Goal: Task Accomplishment & Management: Manage account settings

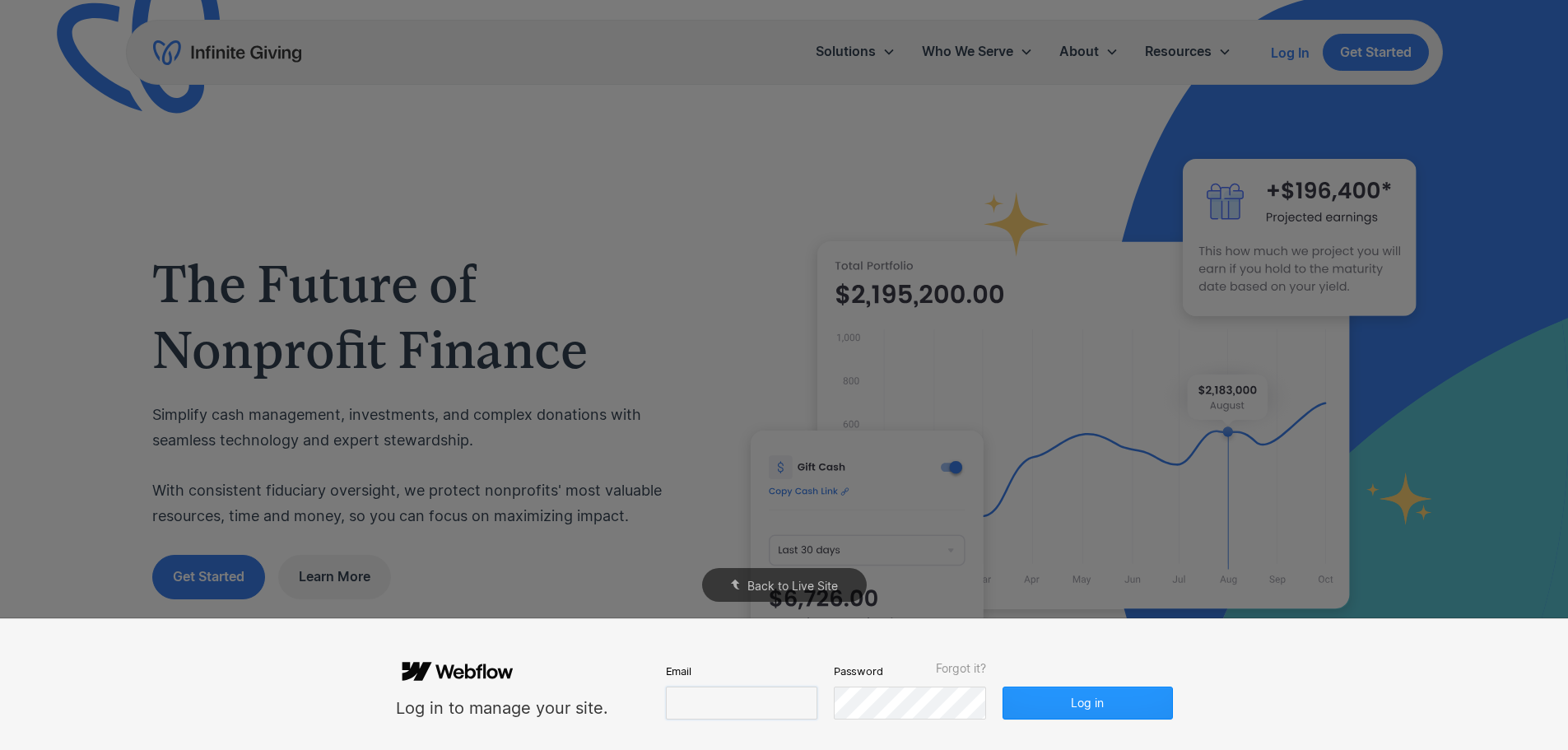
click at [749, 705] on input "email" at bounding box center [741, 703] width 151 height 33
click at [753, 709] on input "email" at bounding box center [741, 703] width 151 height 33
click at [708, 707] on input "email" at bounding box center [741, 703] width 151 height 33
click at [741, 701] on input "email" at bounding box center [741, 703] width 151 height 33
paste input "**********"
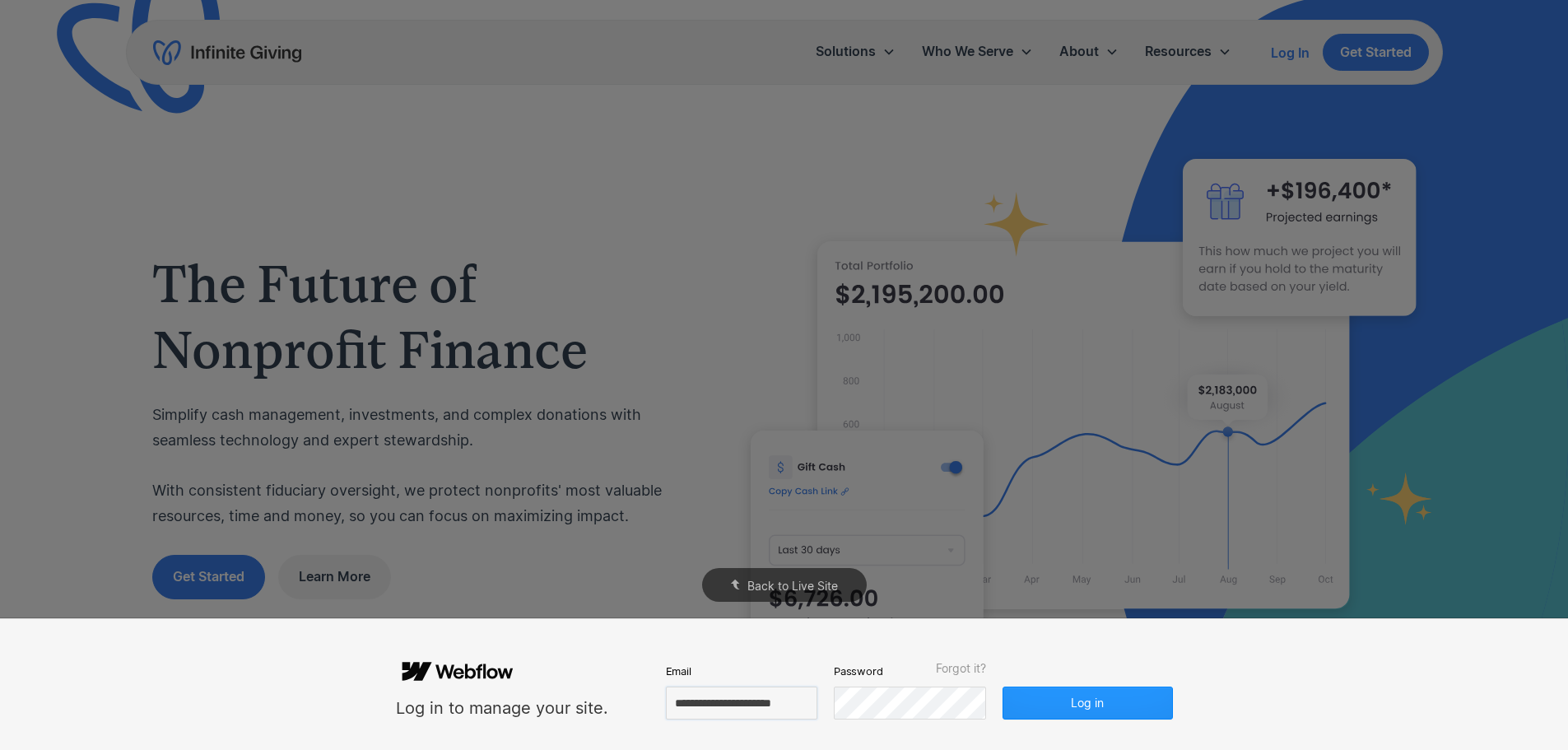
scroll to position [0, 13]
type input "**********"
click at [898, 684] on div "Password Forgot it?" at bounding box center [911, 691] width 152 height 58
click at [1262, 682] on div "**********" at bounding box center [784, 685] width 1568 height 131
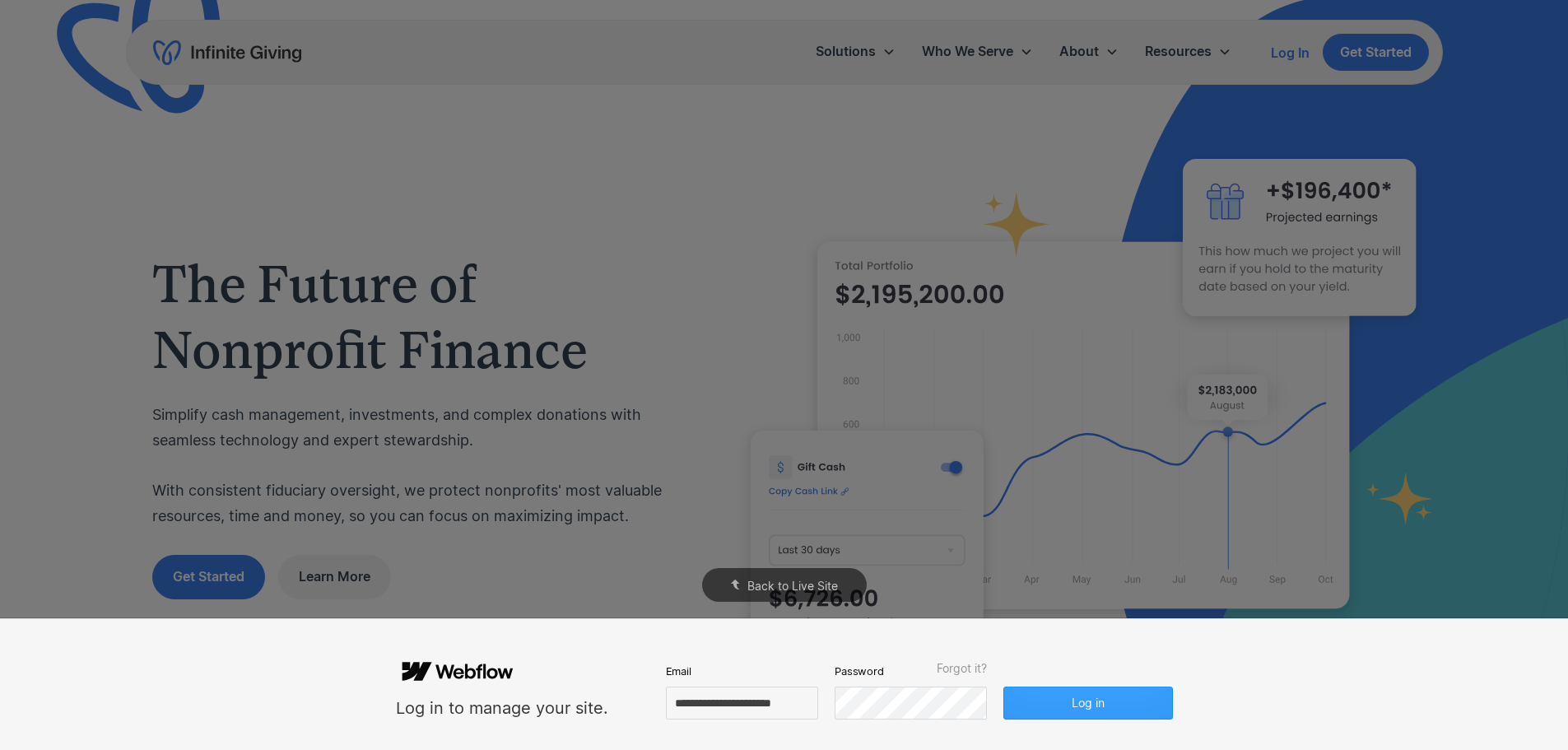
click at [1126, 718] on button "Log in" at bounding box center [1087, 703] width 168 height 33
click at [1228, 674] on div "**********" at bounding box center [784, 685] width 1568 height 131
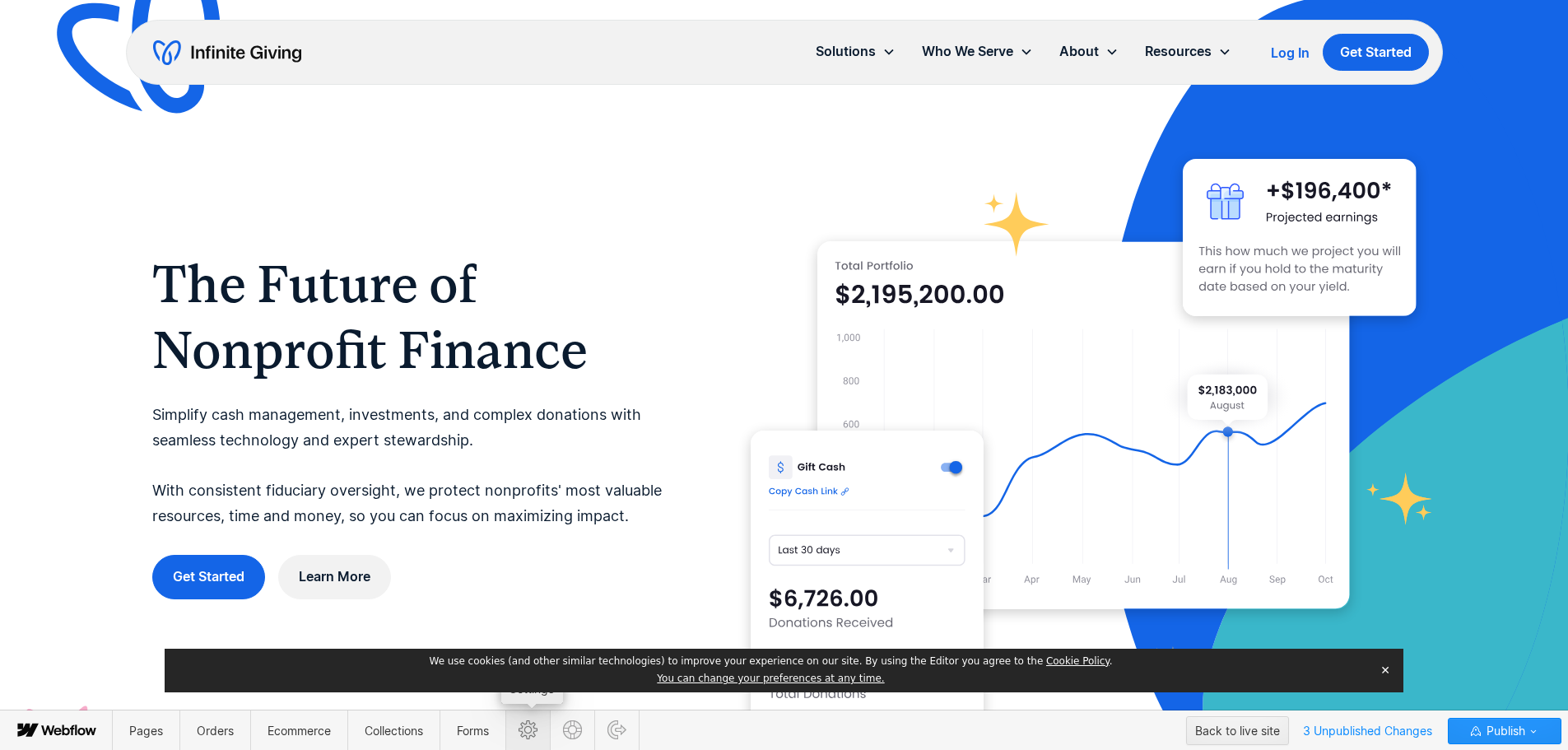
click at [536, 729] on icon at bounding box center [528, 729] width 19 height 19
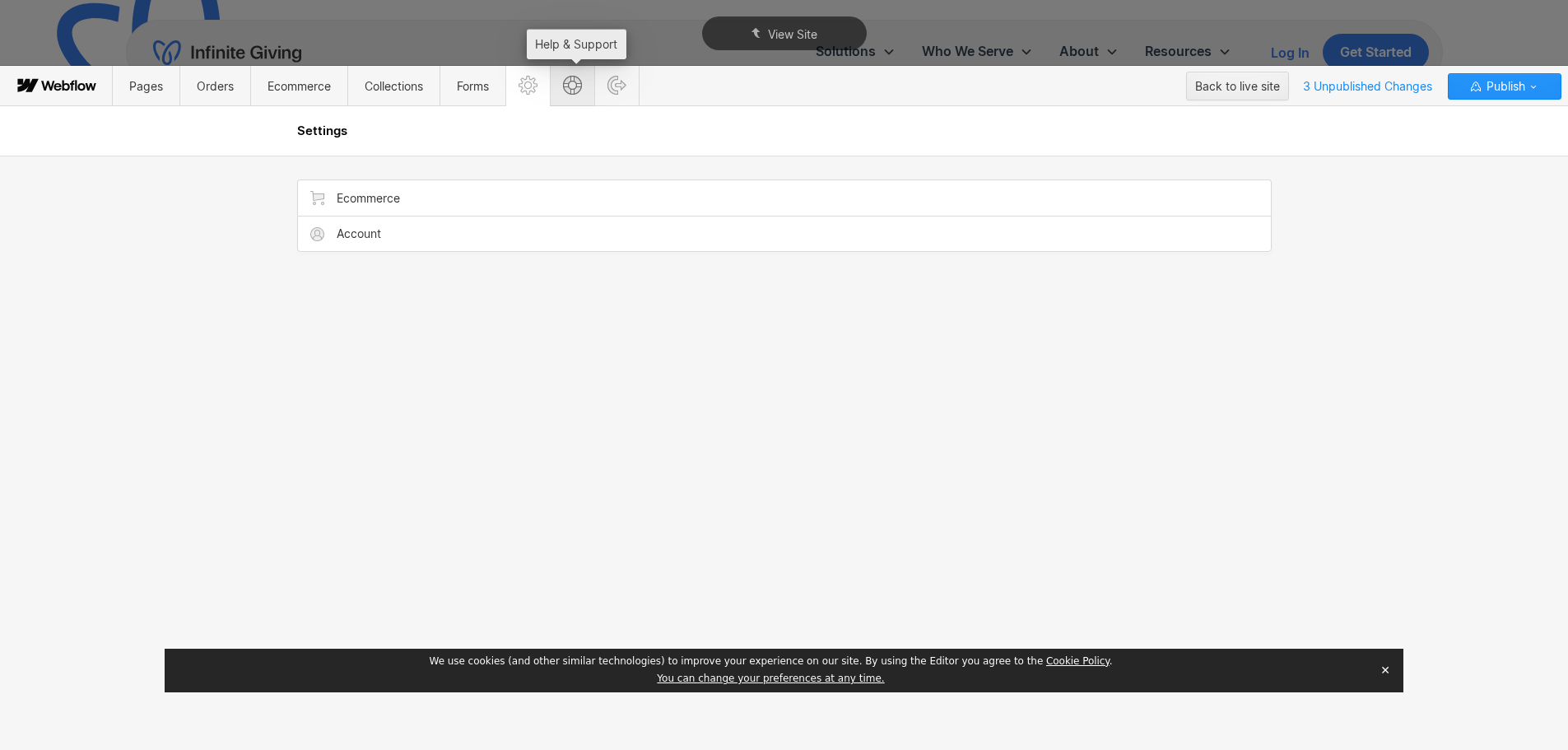
click at [583, 95] on span at bounding box center [572, 86] width 45 height 40
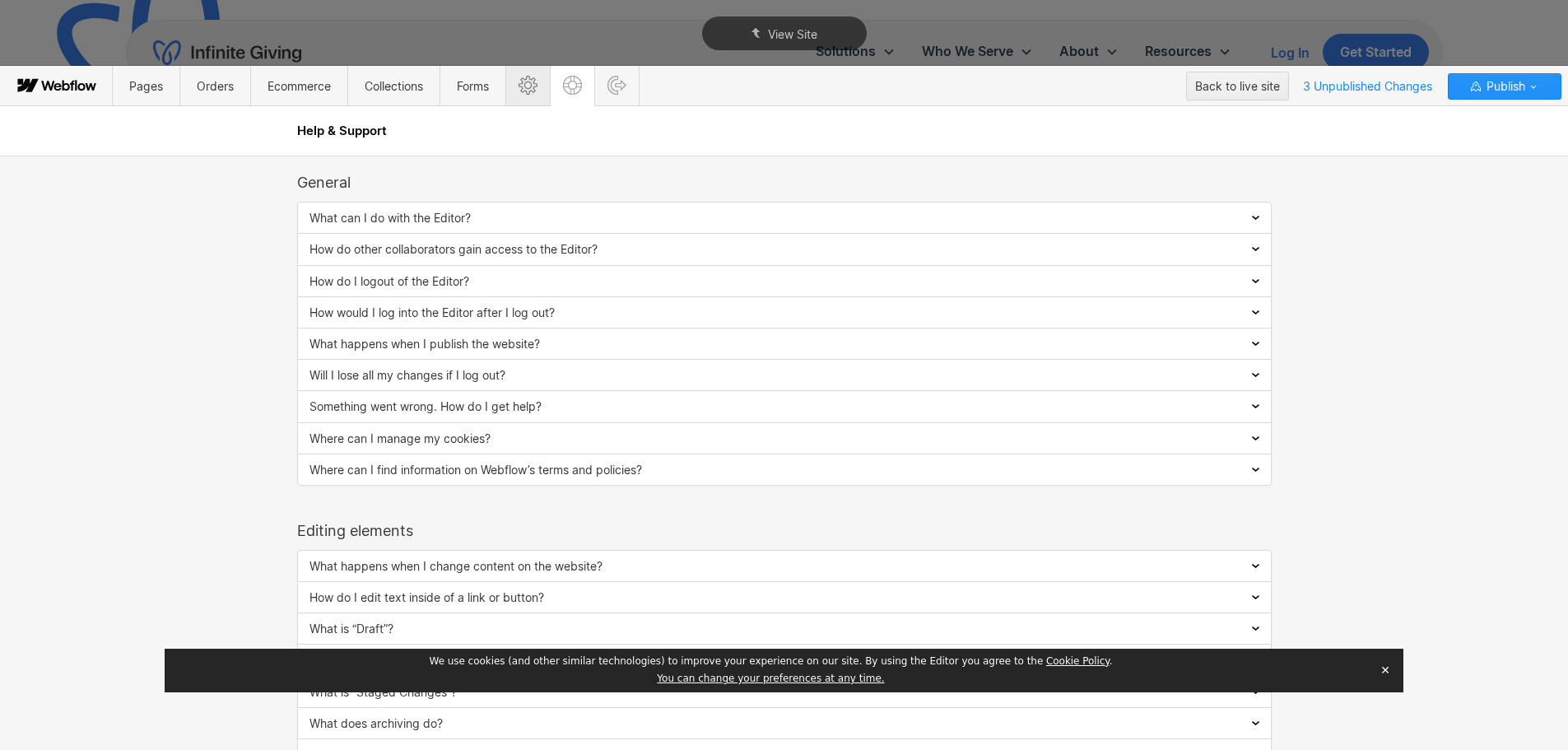
click at [524, 94] on icon at bounding box center [528, 85] width 19 height 19
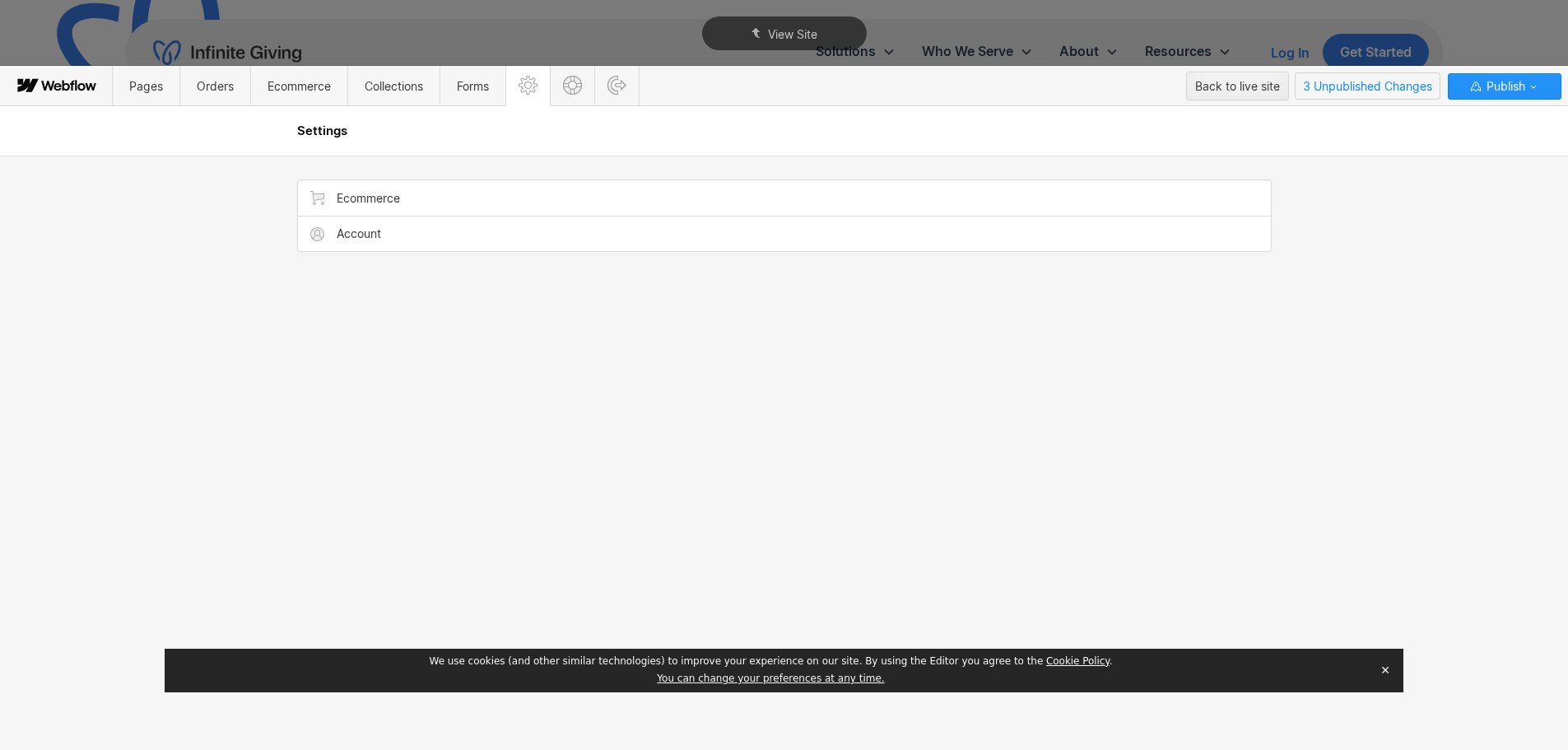
click at [1405, 92] on span "3 Unpublished Changes" at bounding box center [1367, 86] width 144 height 26
click at [1546, 119] on icon at bounding box center [1547, 120] width 7 height 7
click at [1381, 90] on span "3 Unpublished Changes" at bounding box center [1367, 86] width 144 height 26
drag, startPoint x: 949, startPoint y: 362, endPoint x: 752, endPoint y: 320, distance: 201.4
click at [942, 362] on div "Ecommerce Account" at bounding box center [784, 453] width 988 height 595
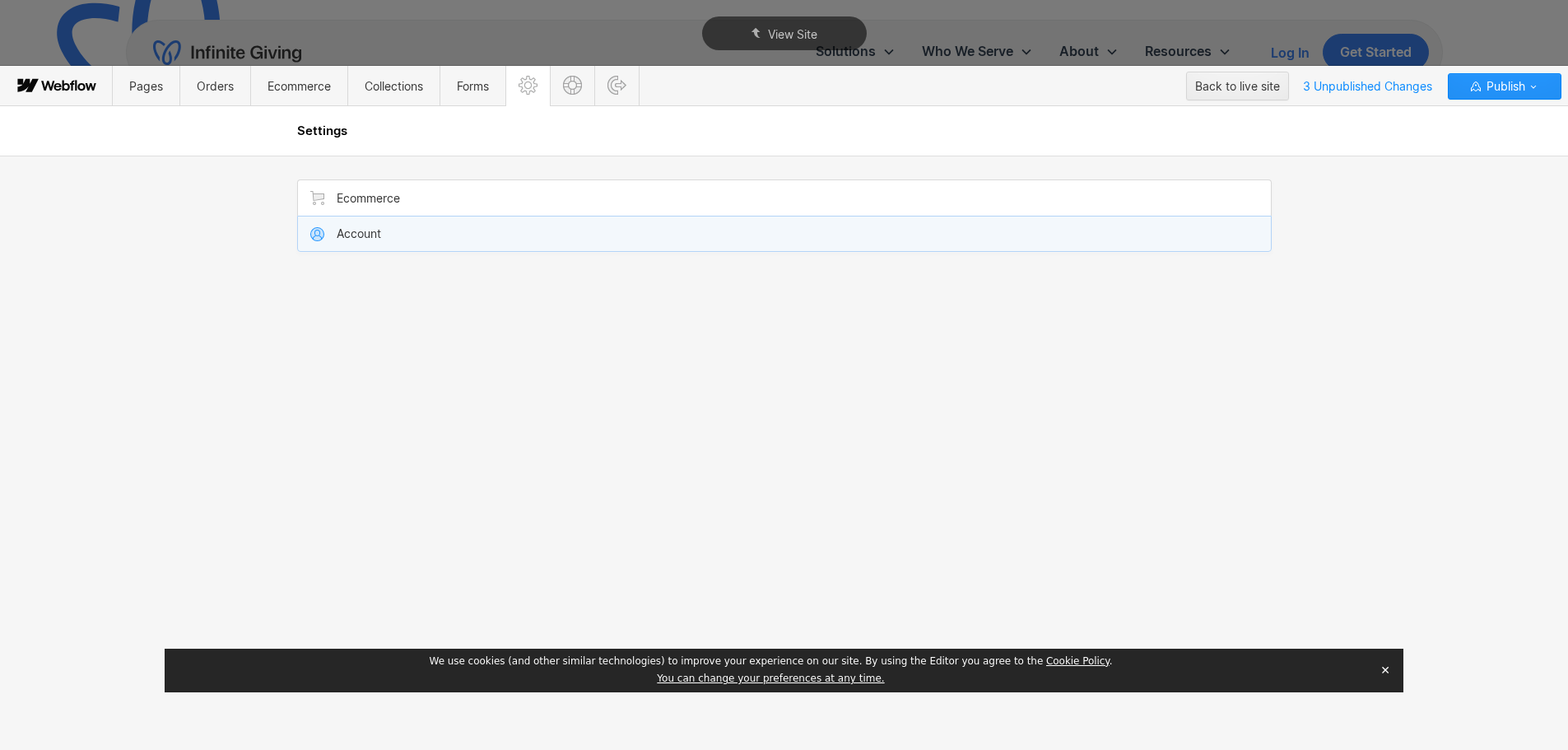
click at [356, 236] on span "Account" at bounding box center [359, 234] width 45 height 13
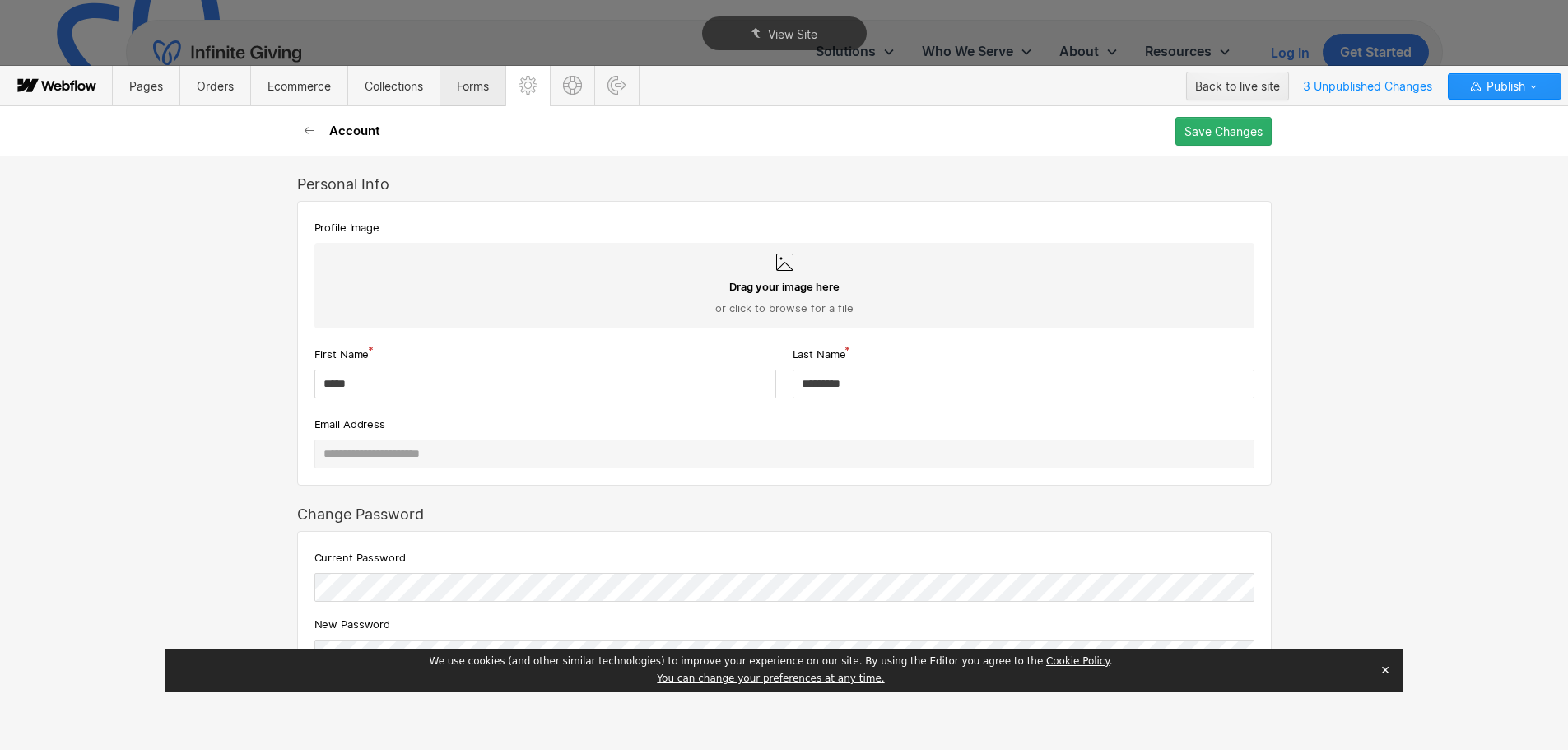
click at [478, 88] on span "Forms" at bounding box center [472, 86] width 32 height 14
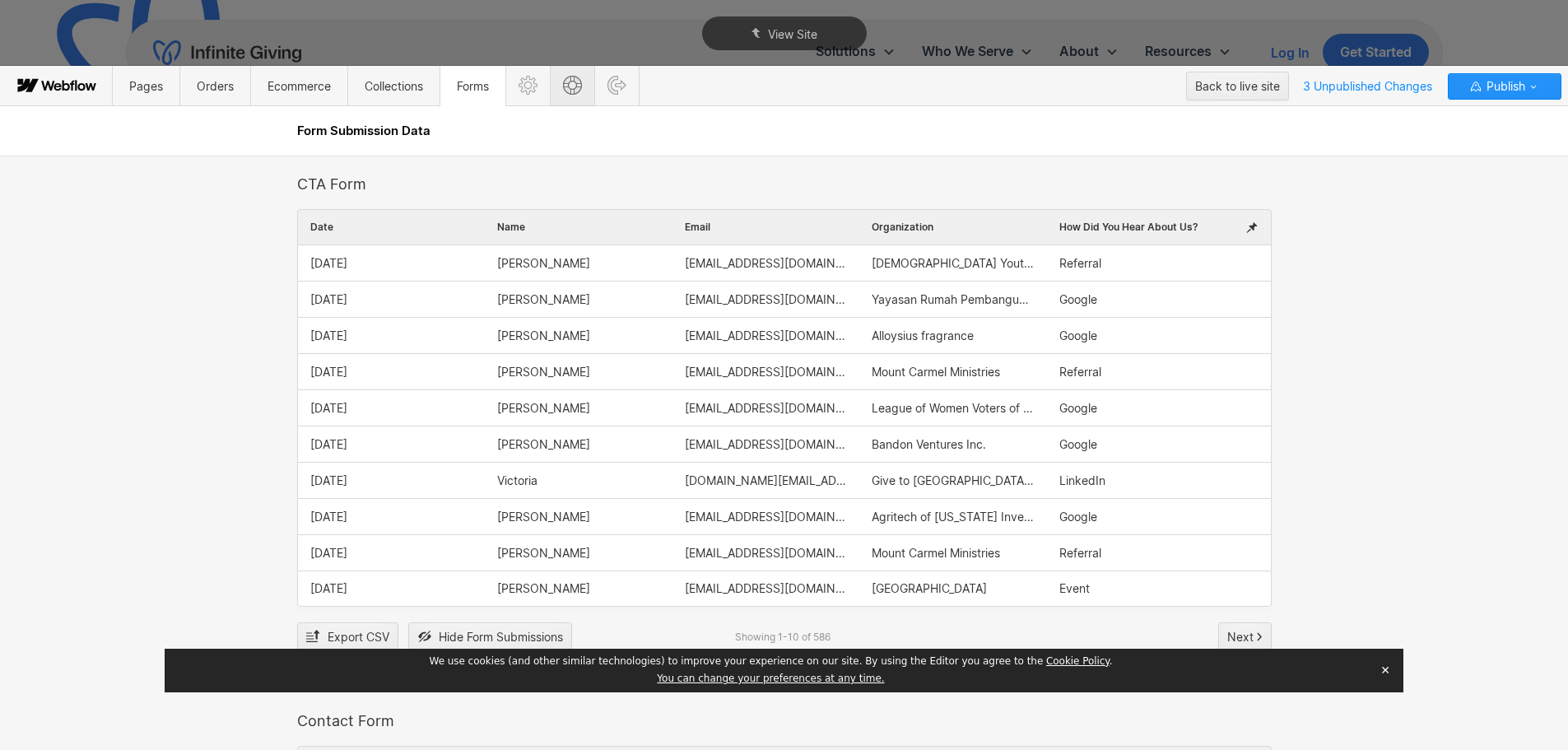
click at [555, 86] on span at bounding box center [572, 86] width 45 height 40
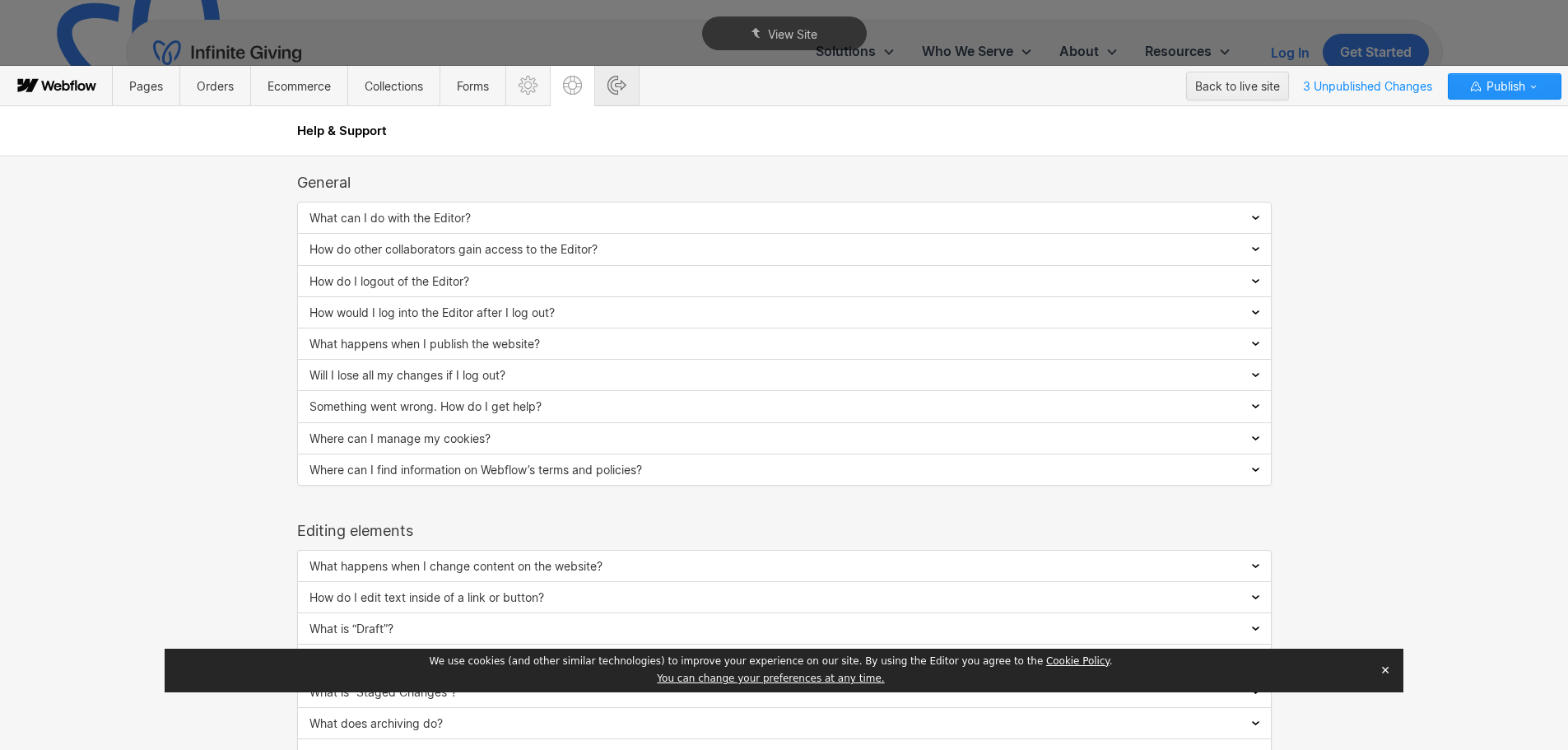
click at [625, 85] on icon at bounding box center [617, 85] width 19 height 19
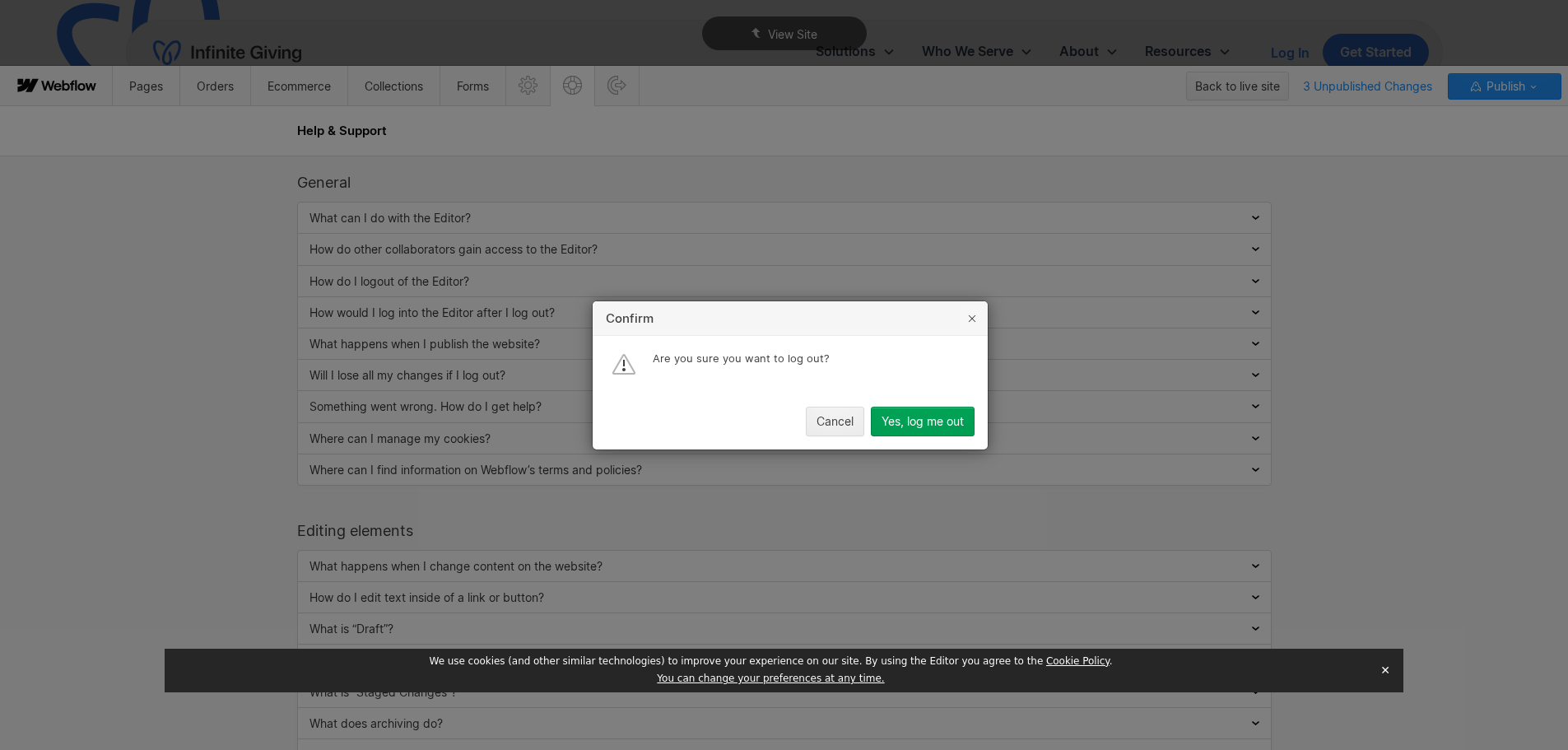
click at [961, 313] on button "button" at bounding box center [972, 318] width 25 height 25
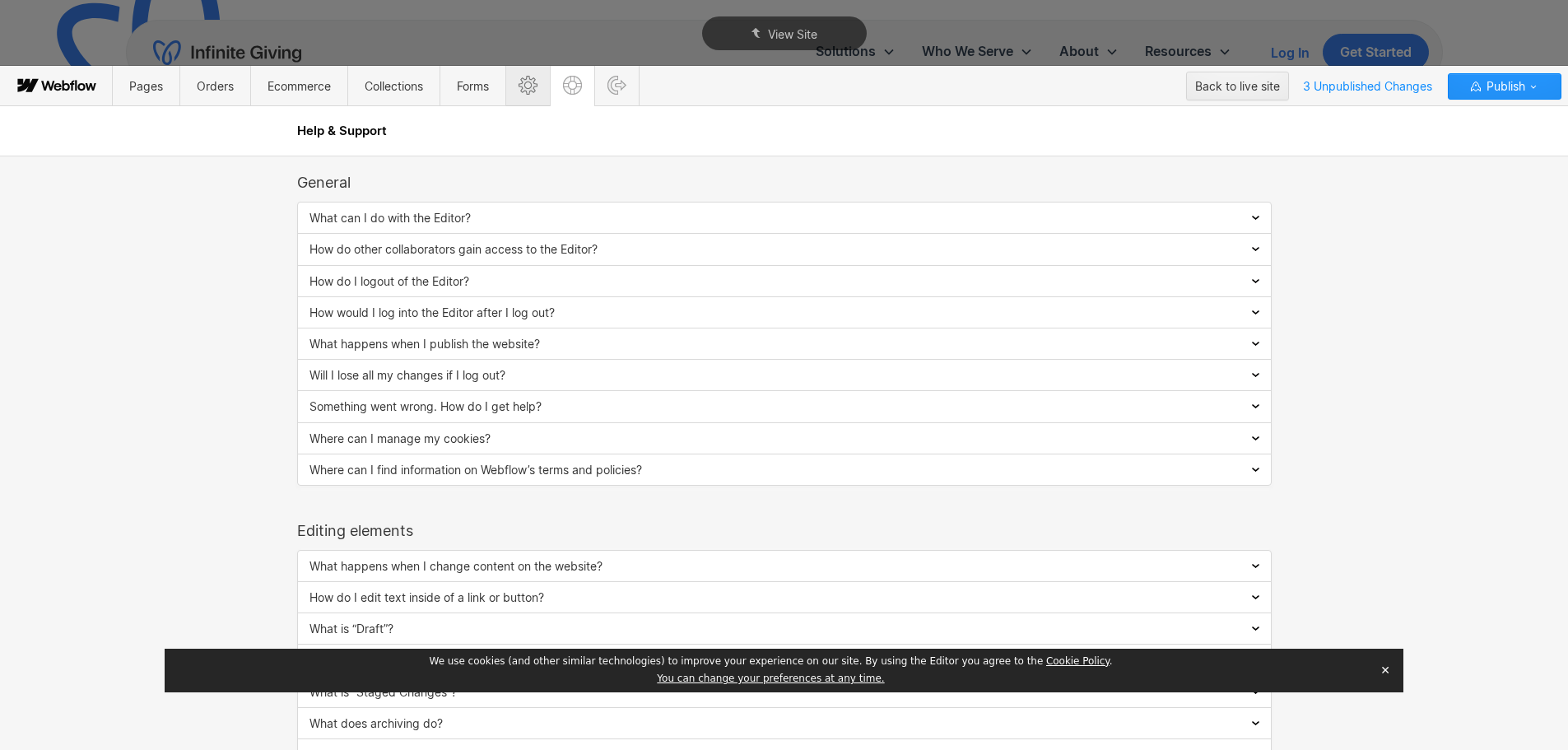
click at [533, 88] on icon at bounding box center [528, 85] width 19 height 19
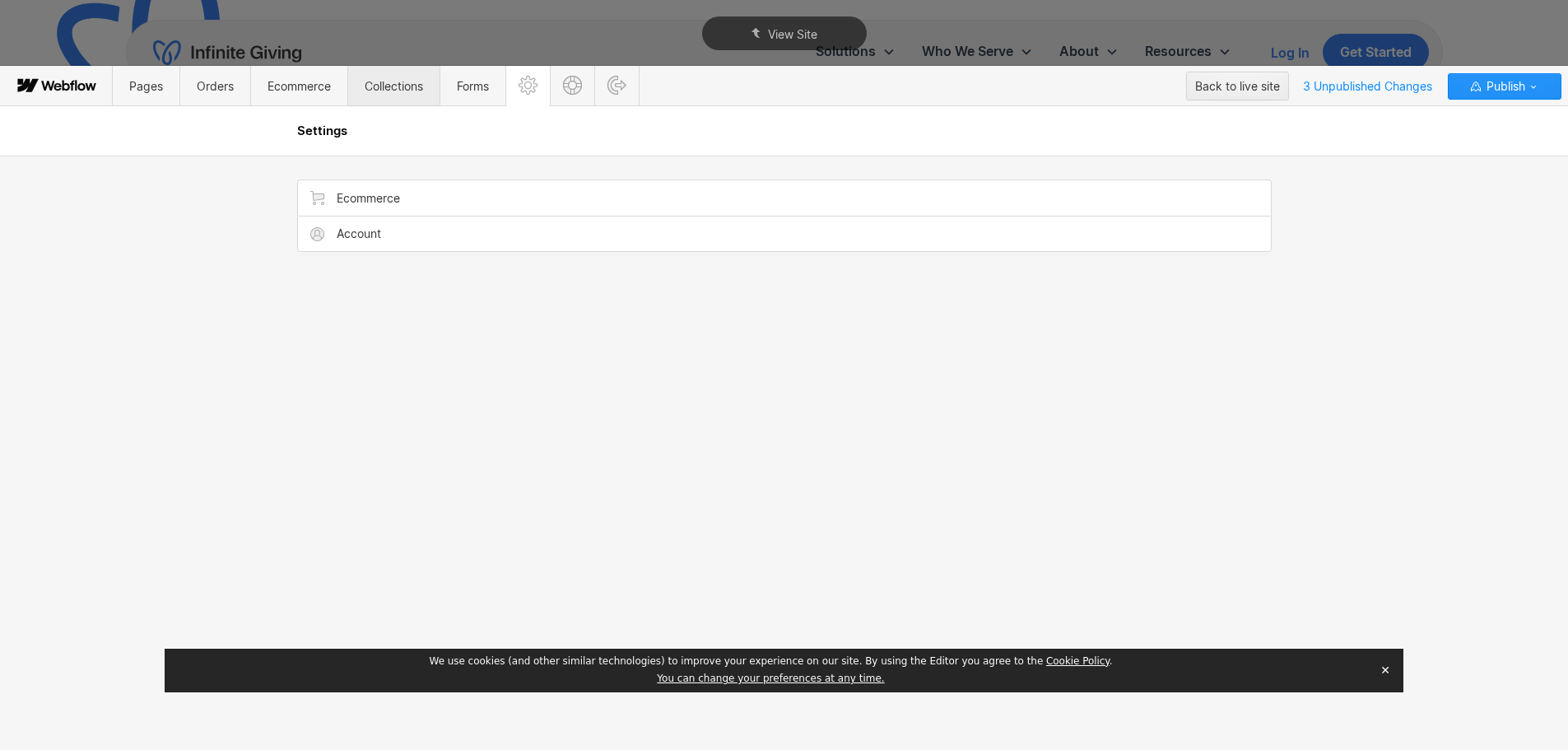
click at [396, 92] on span "Collections" at bounding box center [394, 86] width 59 height 14
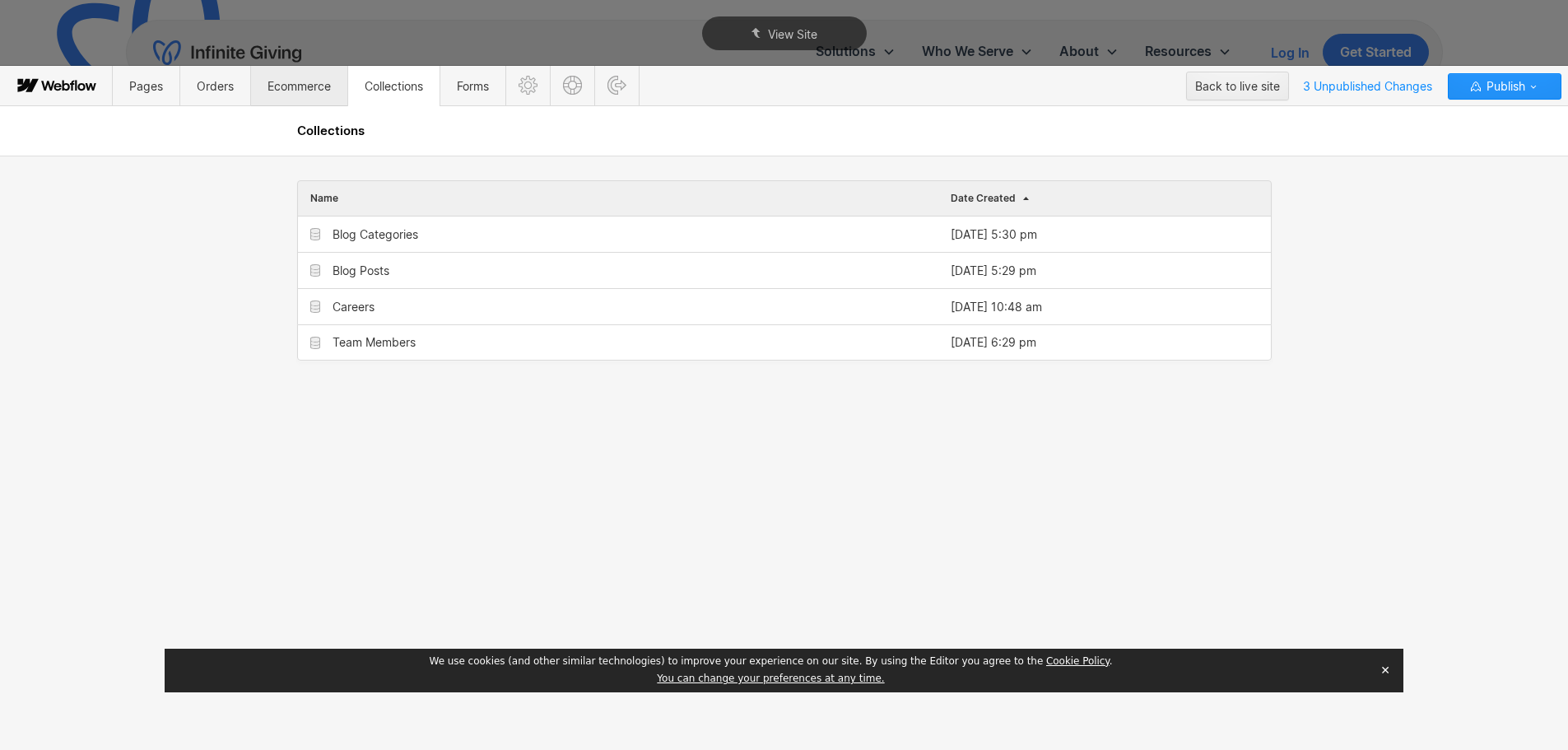
click at [306, 91] on span "Ecommerce" at bounding box center [299, 86] width 64 height 14
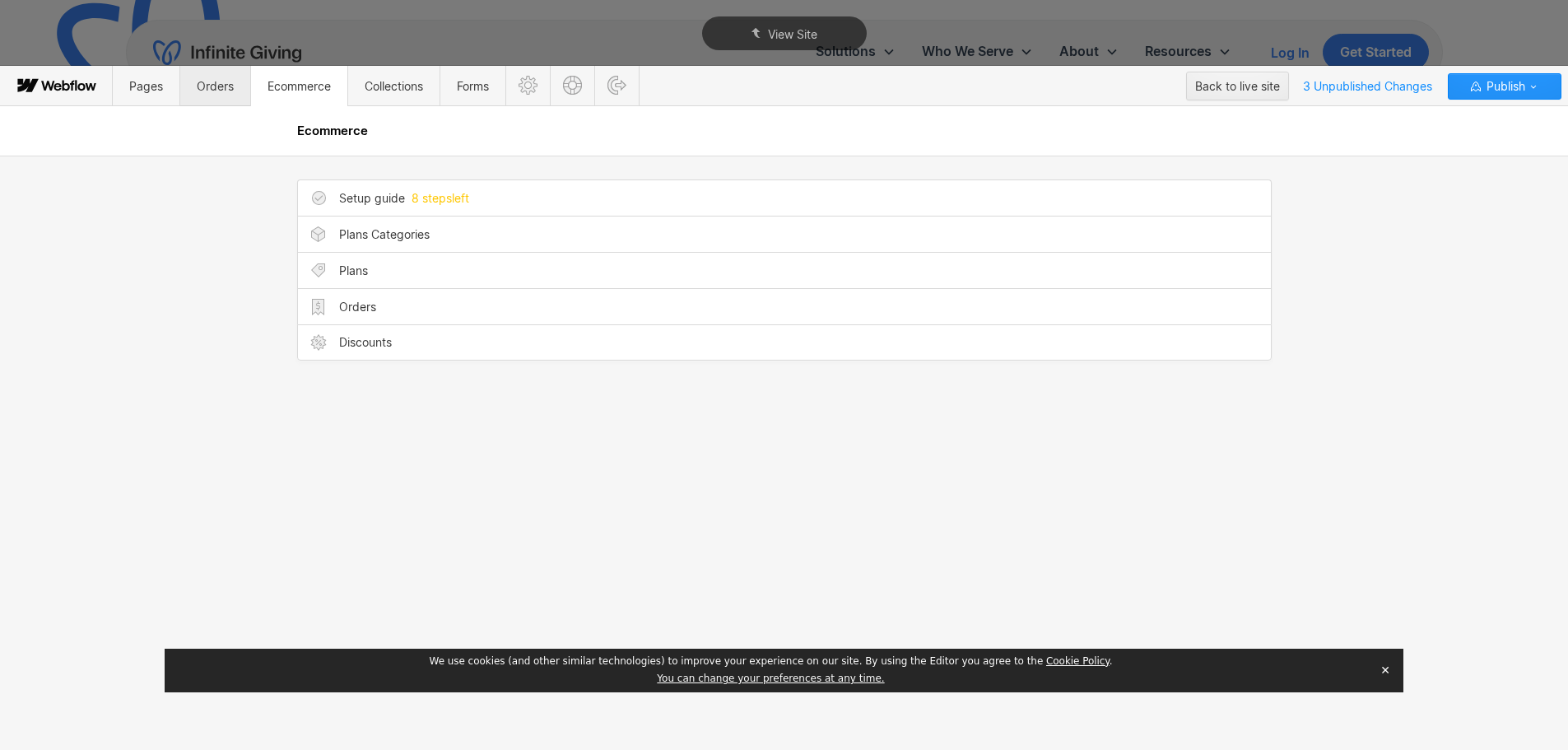
click at [211, 93] on span "Orders" at bounding box center [215, 86] width 37 height 14
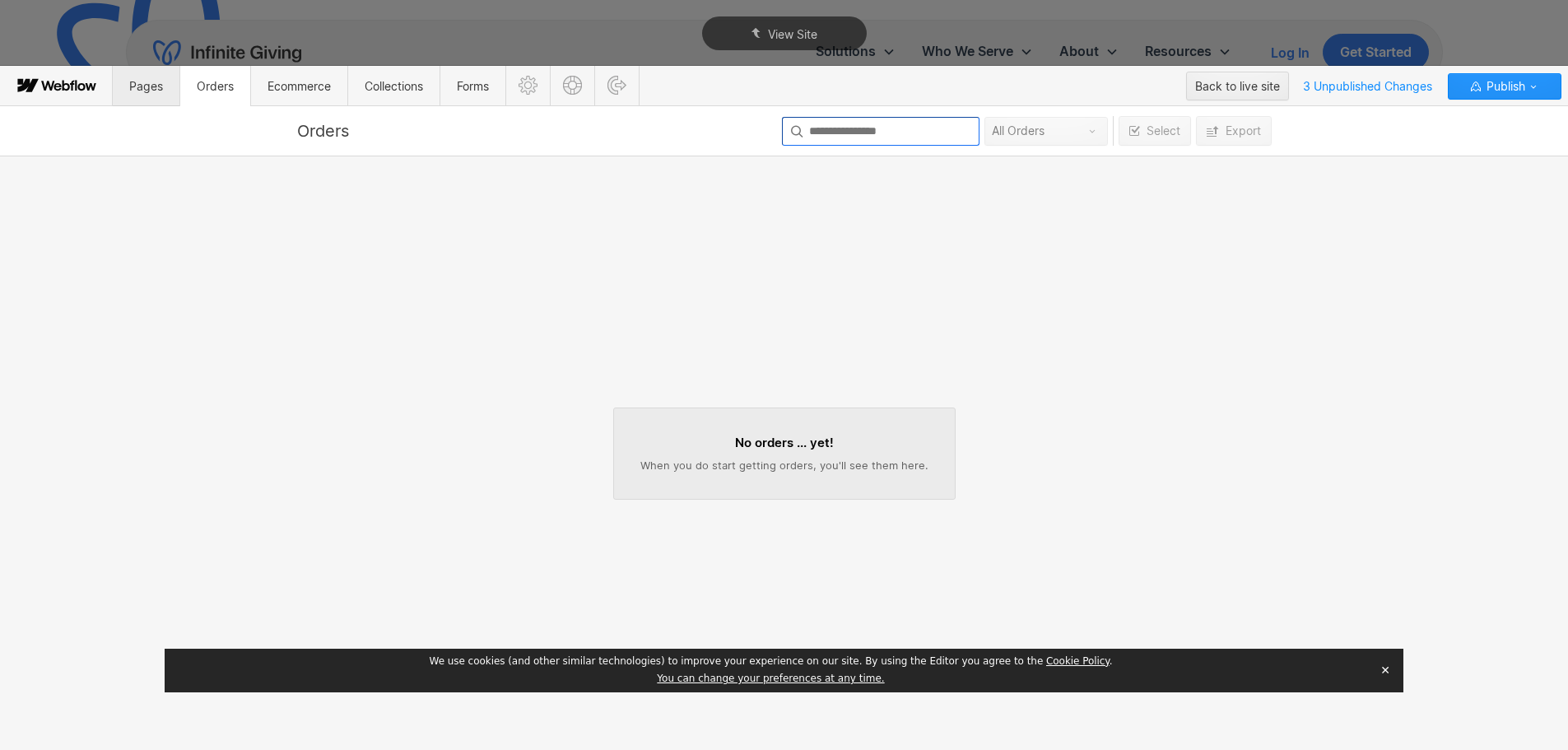
click at [144, 90] on span "Pages" at bounding box center [146, 86] width 34 height 14
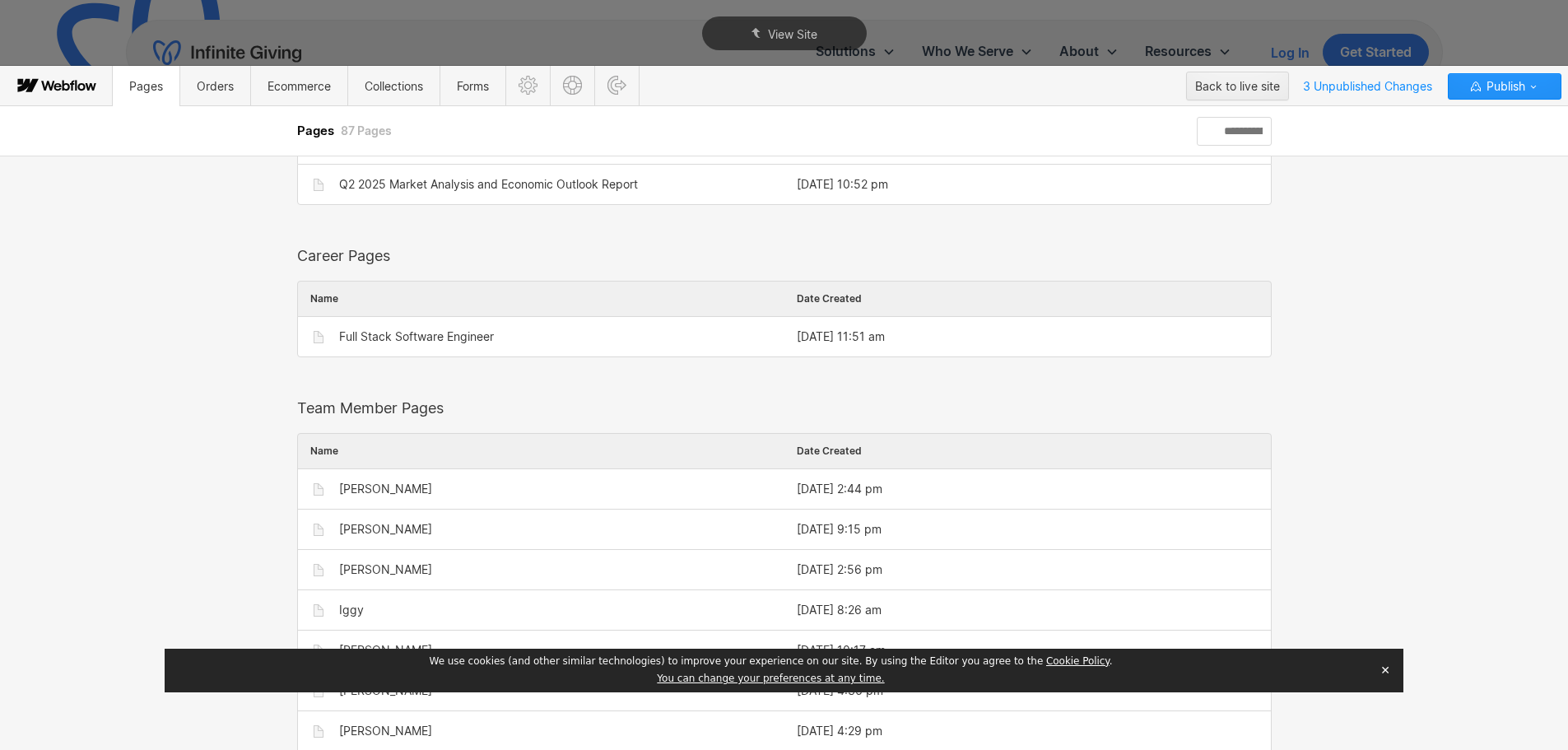
scroll to position [2074, 0]
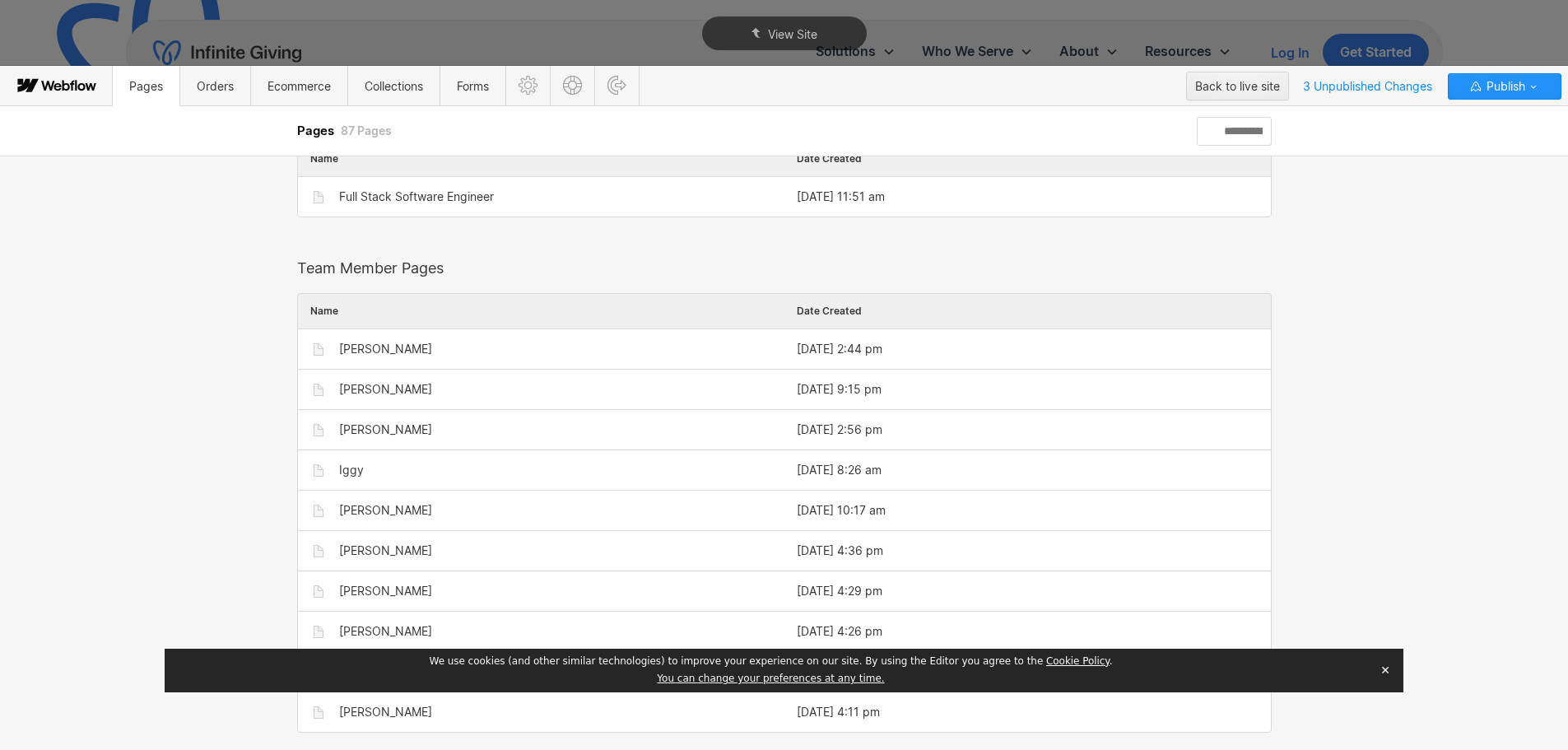
click at [1384, 667] on button "✕" at bounding box center [1386, 671] width 23 height 25
